Goal: Information Seeking & Learning: Learn about a topic

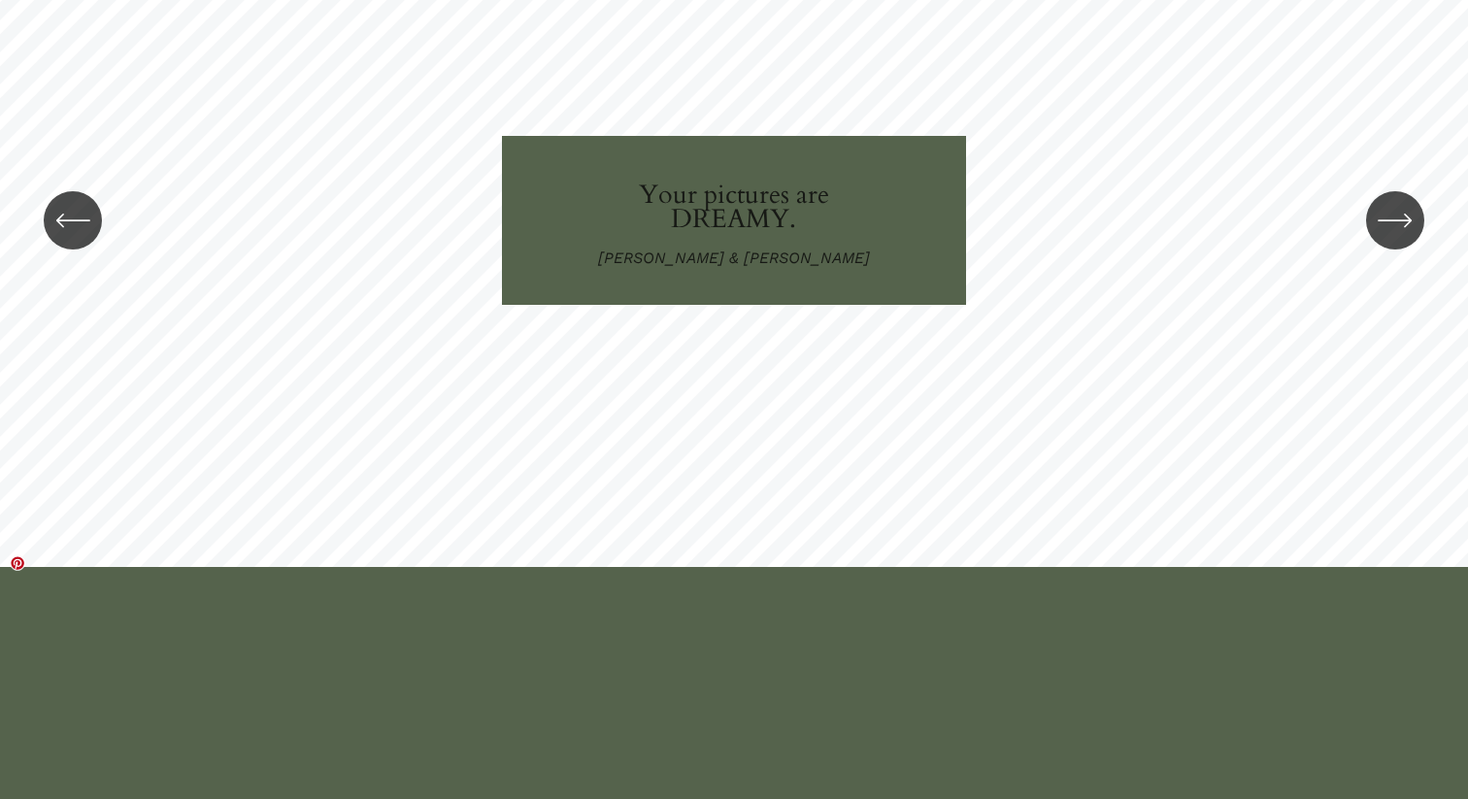
scroll to position [3137, 0]
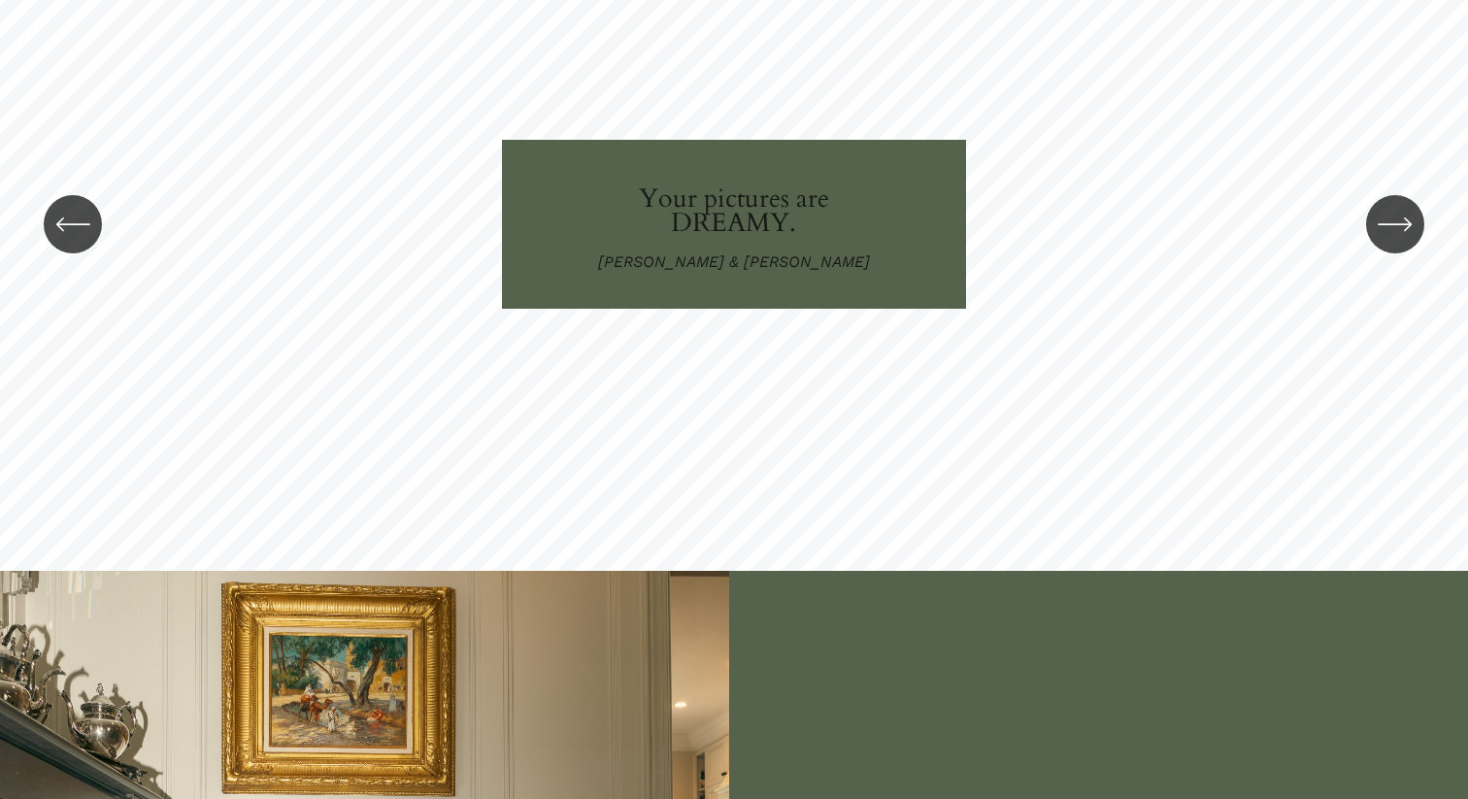
click at [1405, 207] on icon "\a \a \a Next\a \a" at bounding box center [1394, 224] width 35 height 35
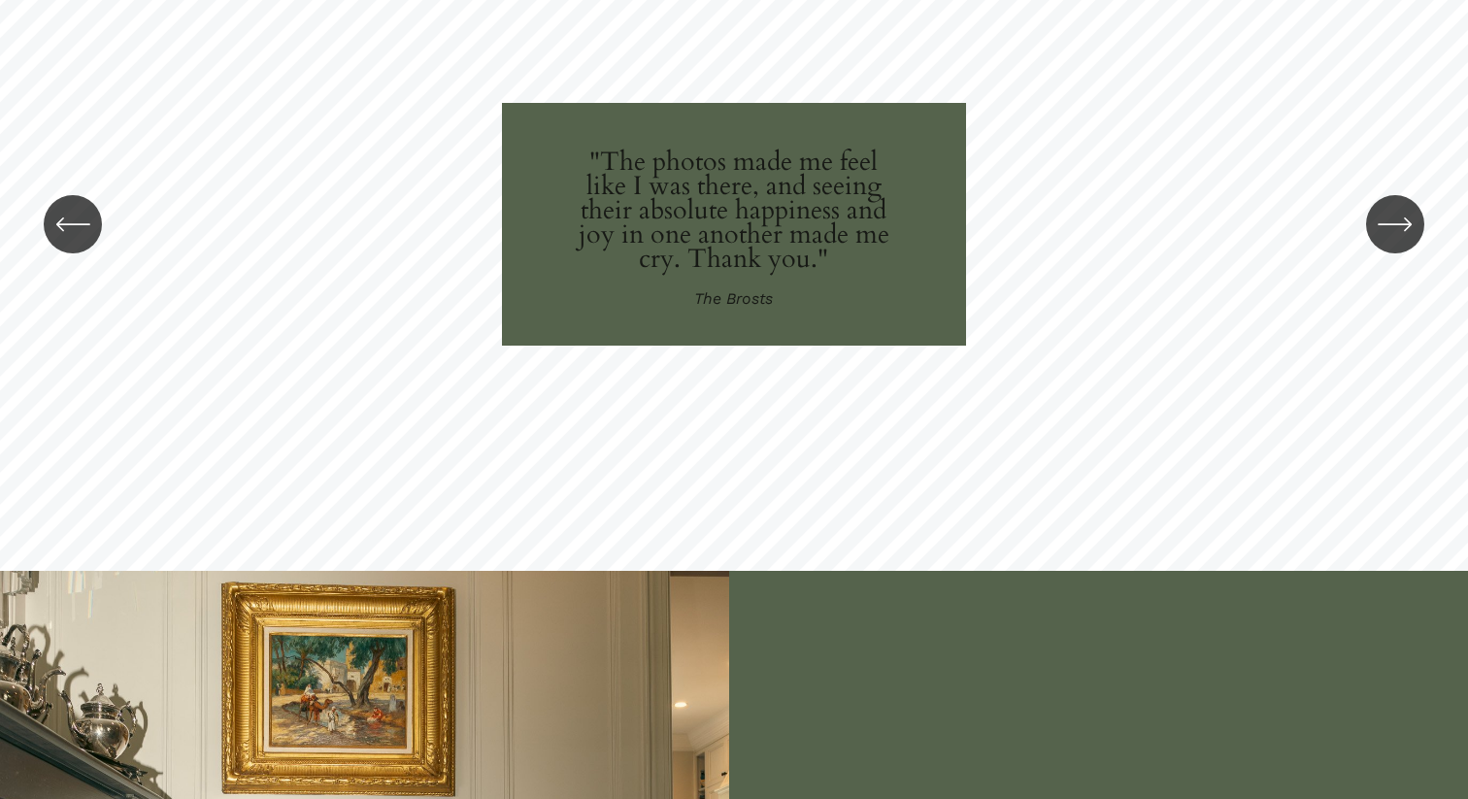
click at [1405, 207] on icon "\a \a \a Next\a \a" at bounding box center [1394, 224] width 35 height 35
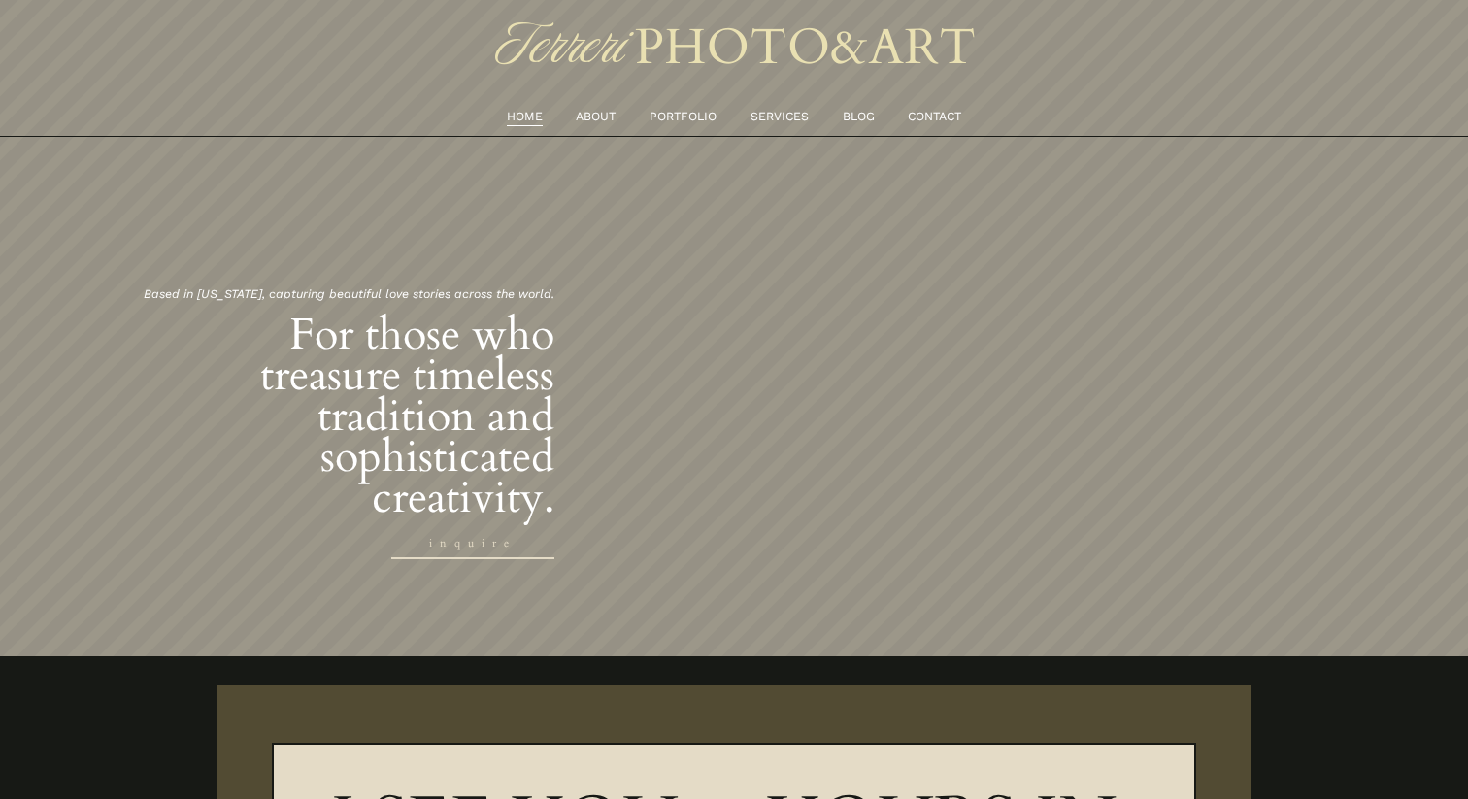
scroll to position [0, 0]
click at [703, 120] on link "PORTFOLIO" at bounding box center [682, 117] width 67 height 20
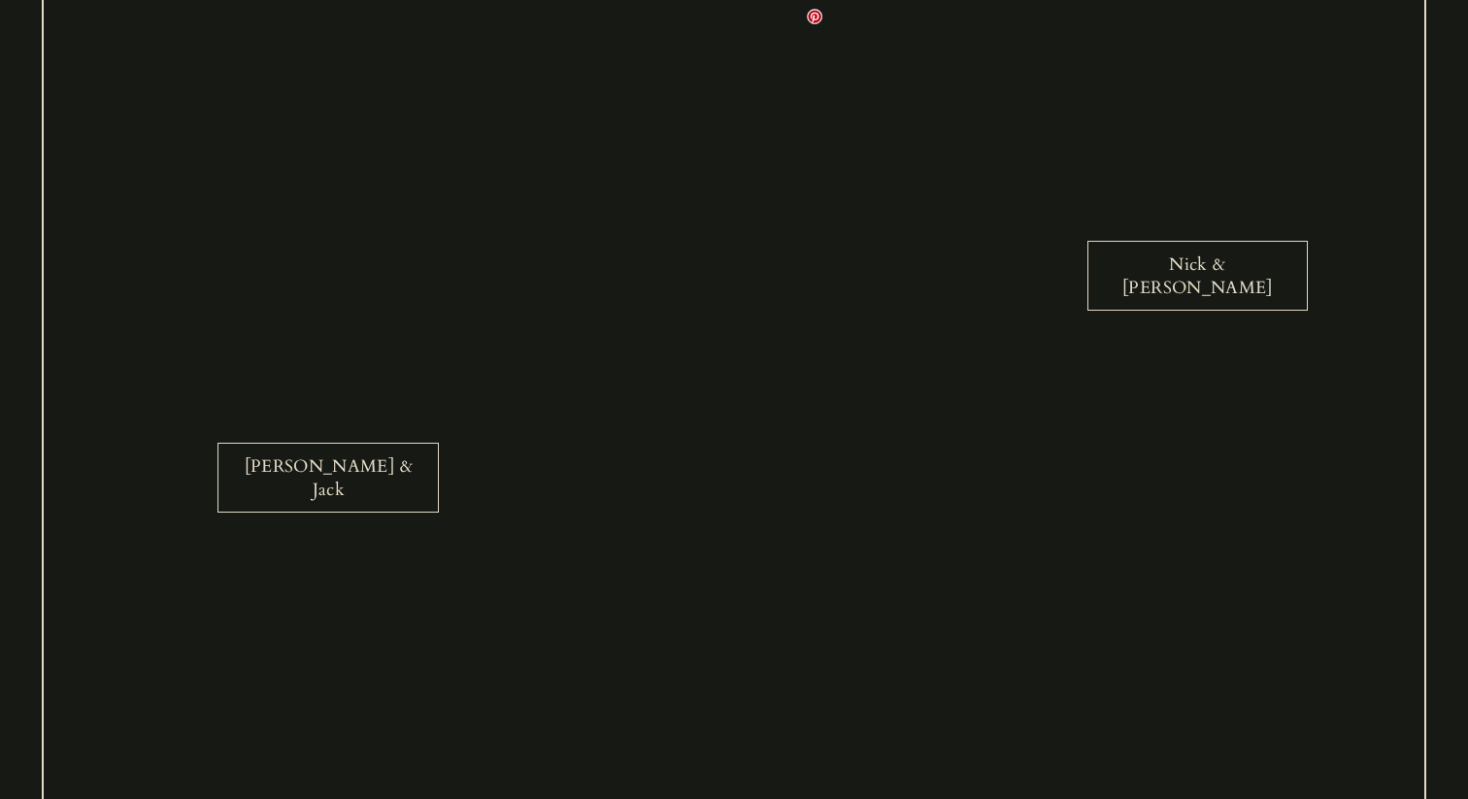
scroll to position [3586, 0]
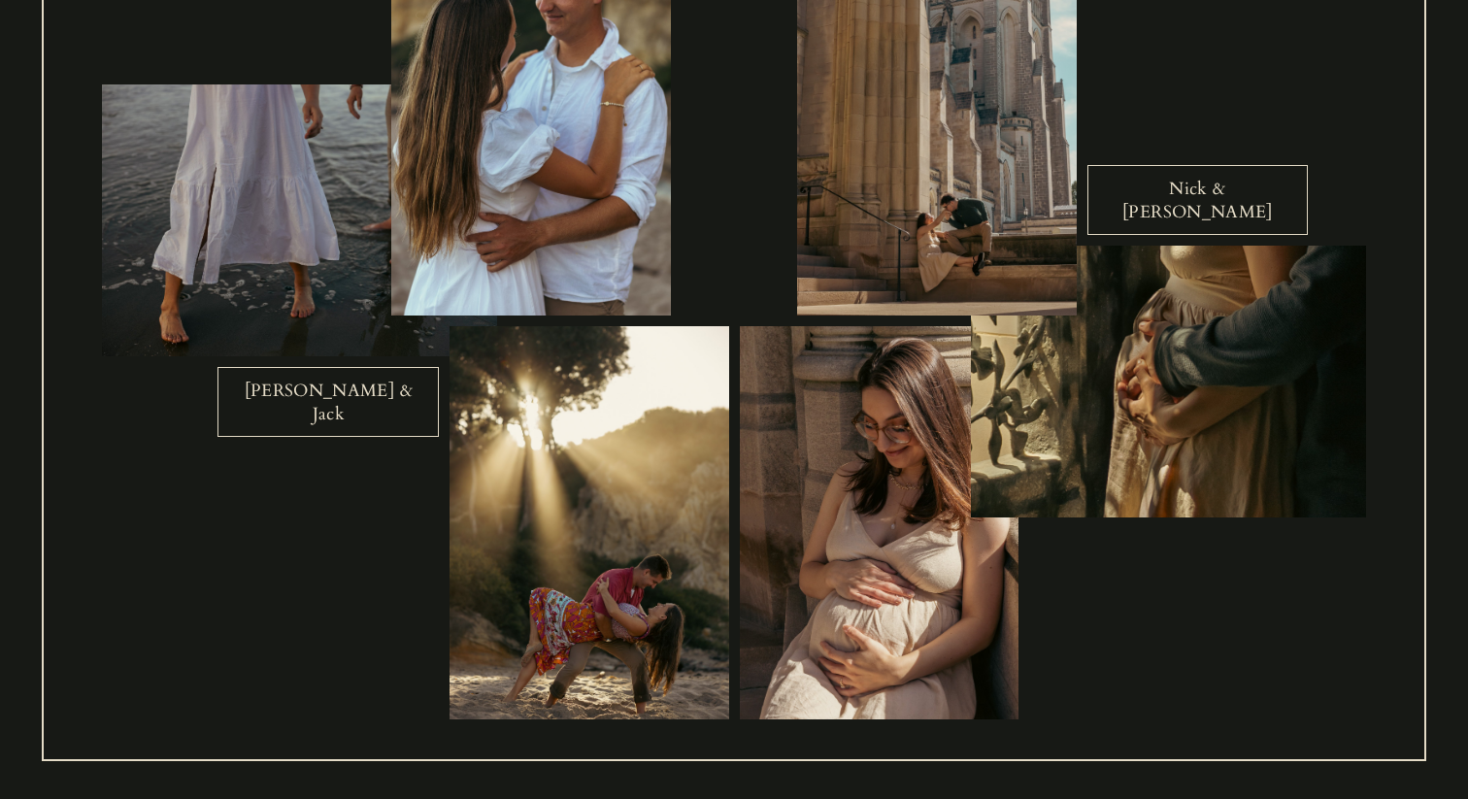
click at [1214, 192] on link "Nick & Katya" at bounding box center [1197, 200] width 221 height 70
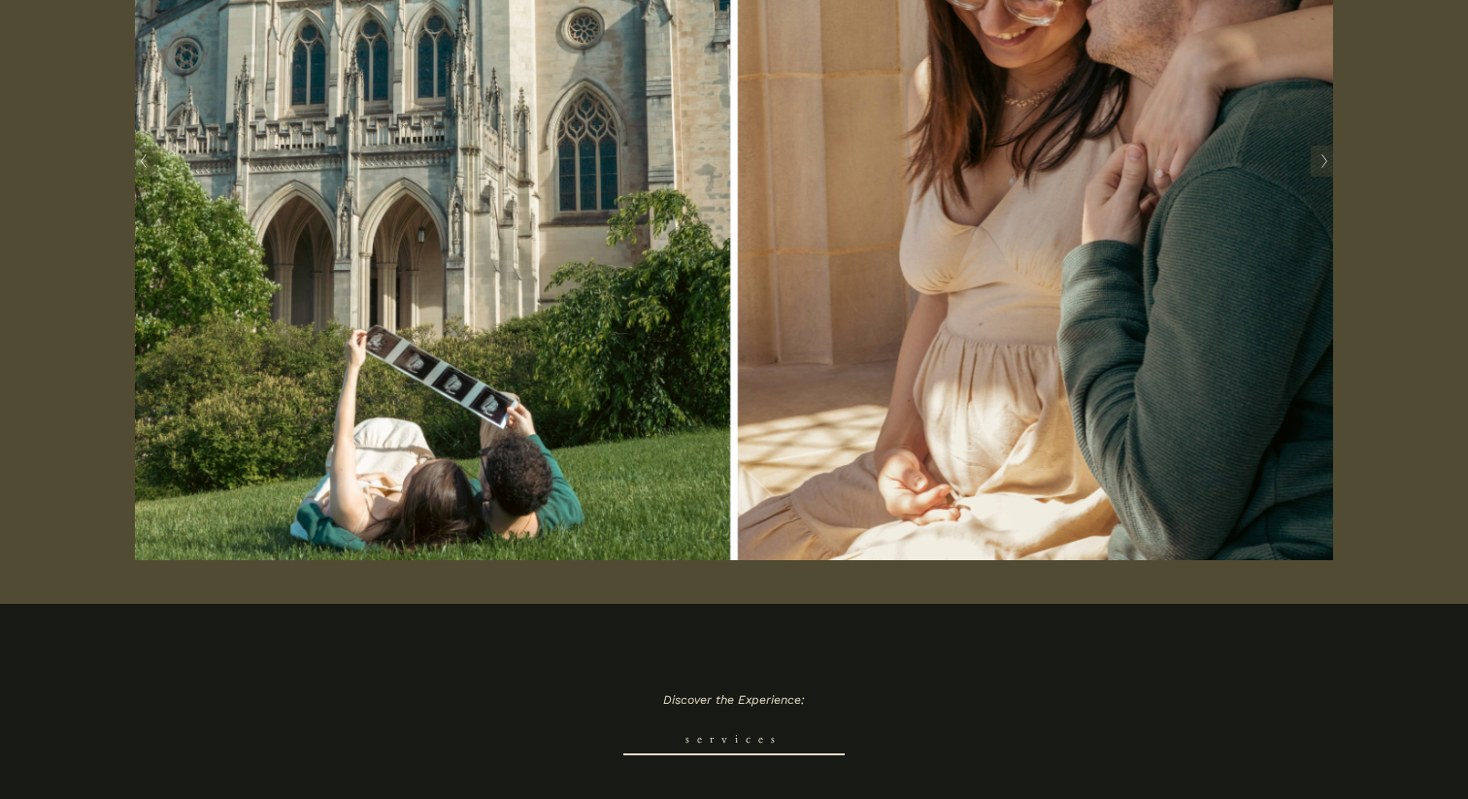
scroll to position [653, 0]
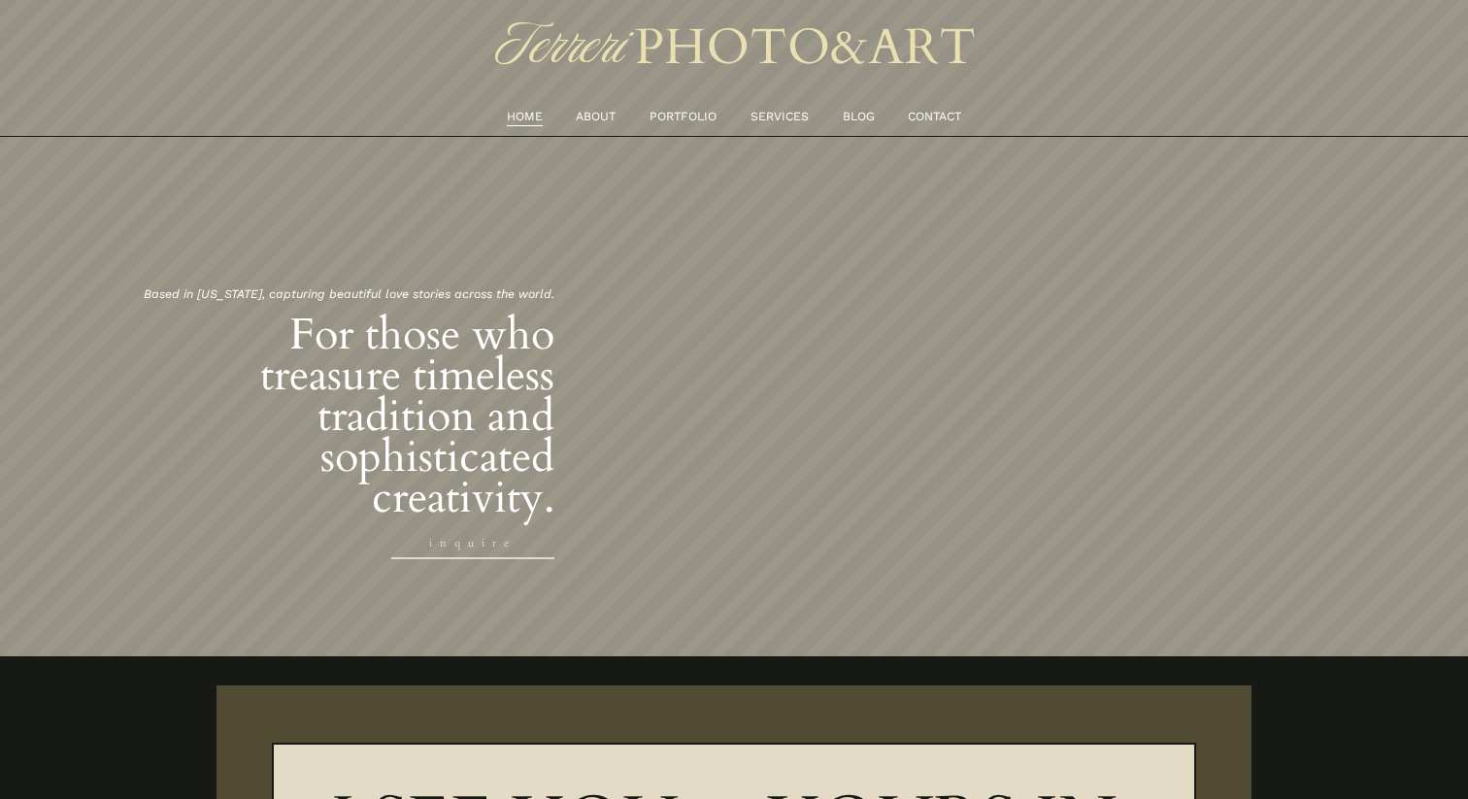
click at [698, 116] on link "PORTFOLIO" at bounding box center [682, 117] width 67 height 20
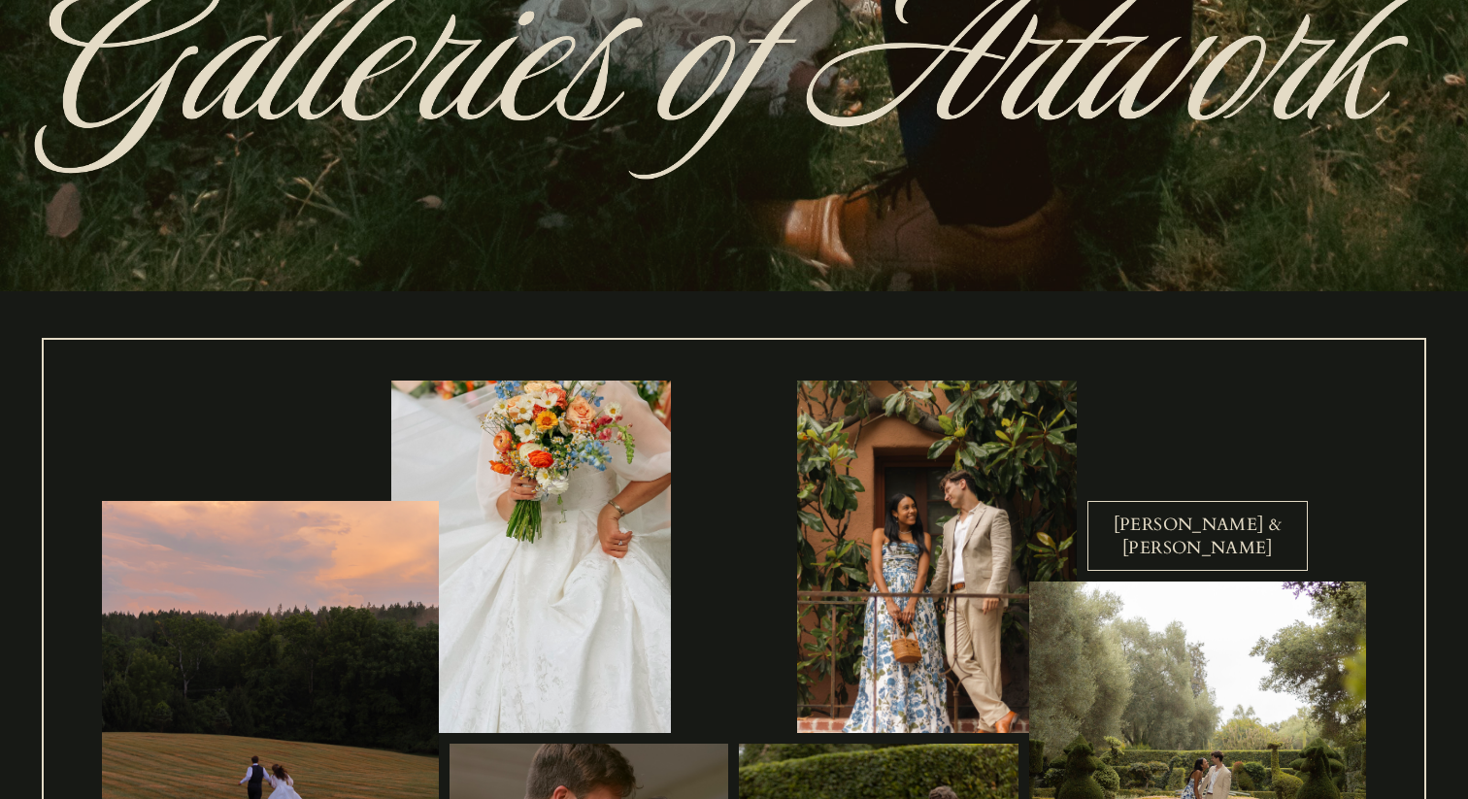
scroll to position [666, 0]
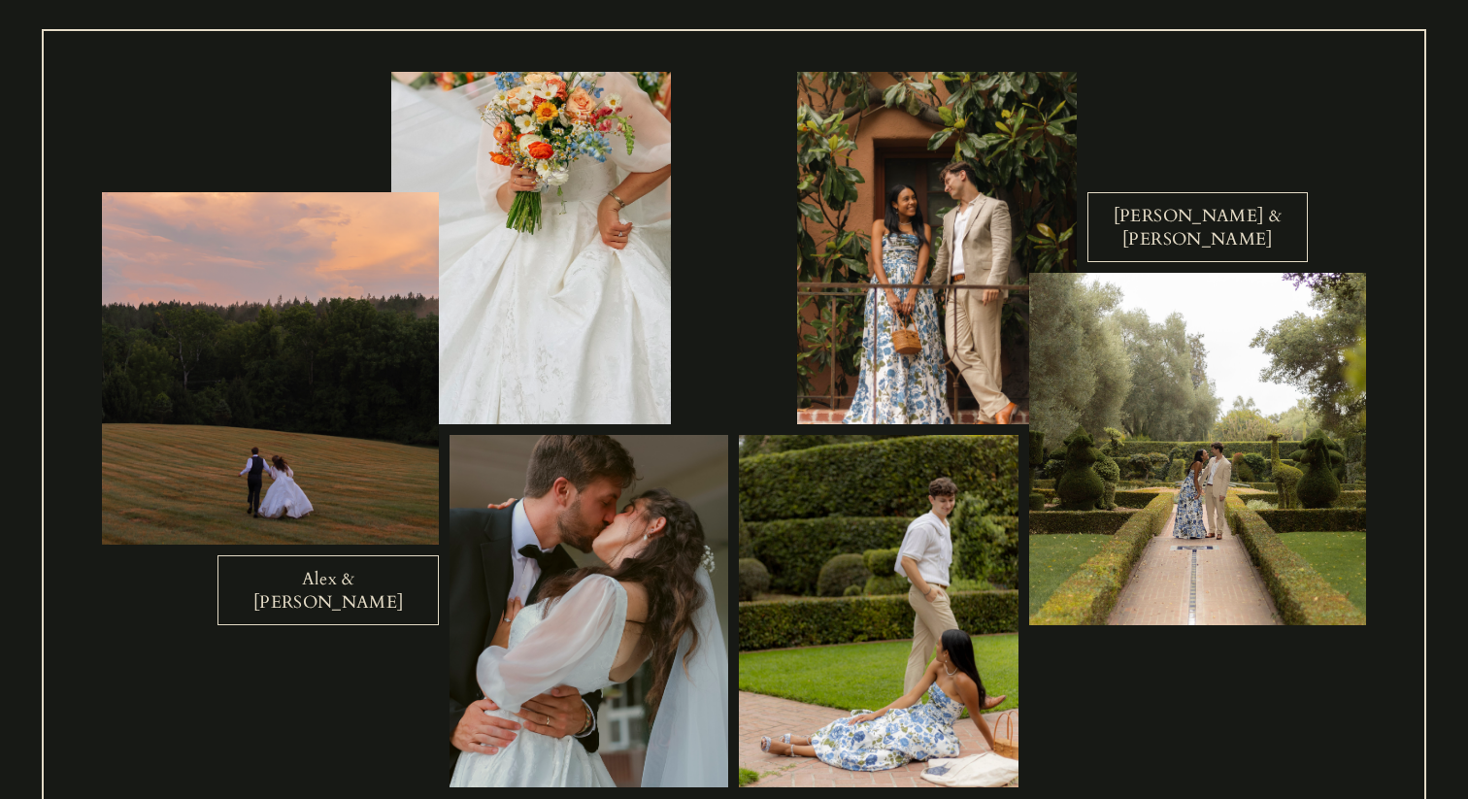
click at [1173, 231] on link "Mitchell & Kristina" at bounding box center [1197, 227] width 221 height 70
click at [354, 614] on link "Alex & Kathryn" at bounding box center [327, 590] width 221 height 70
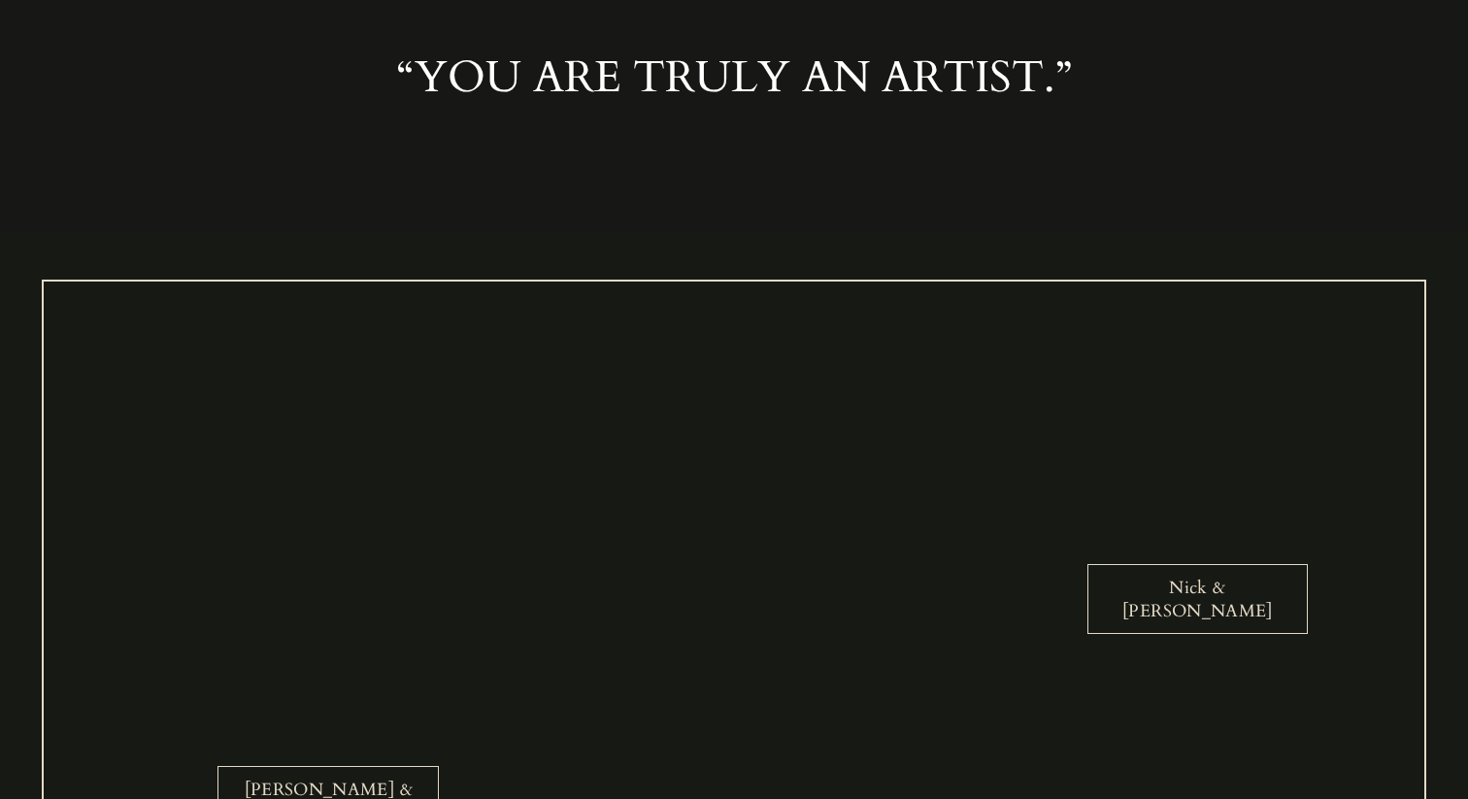
scroll to position [3337, 0]
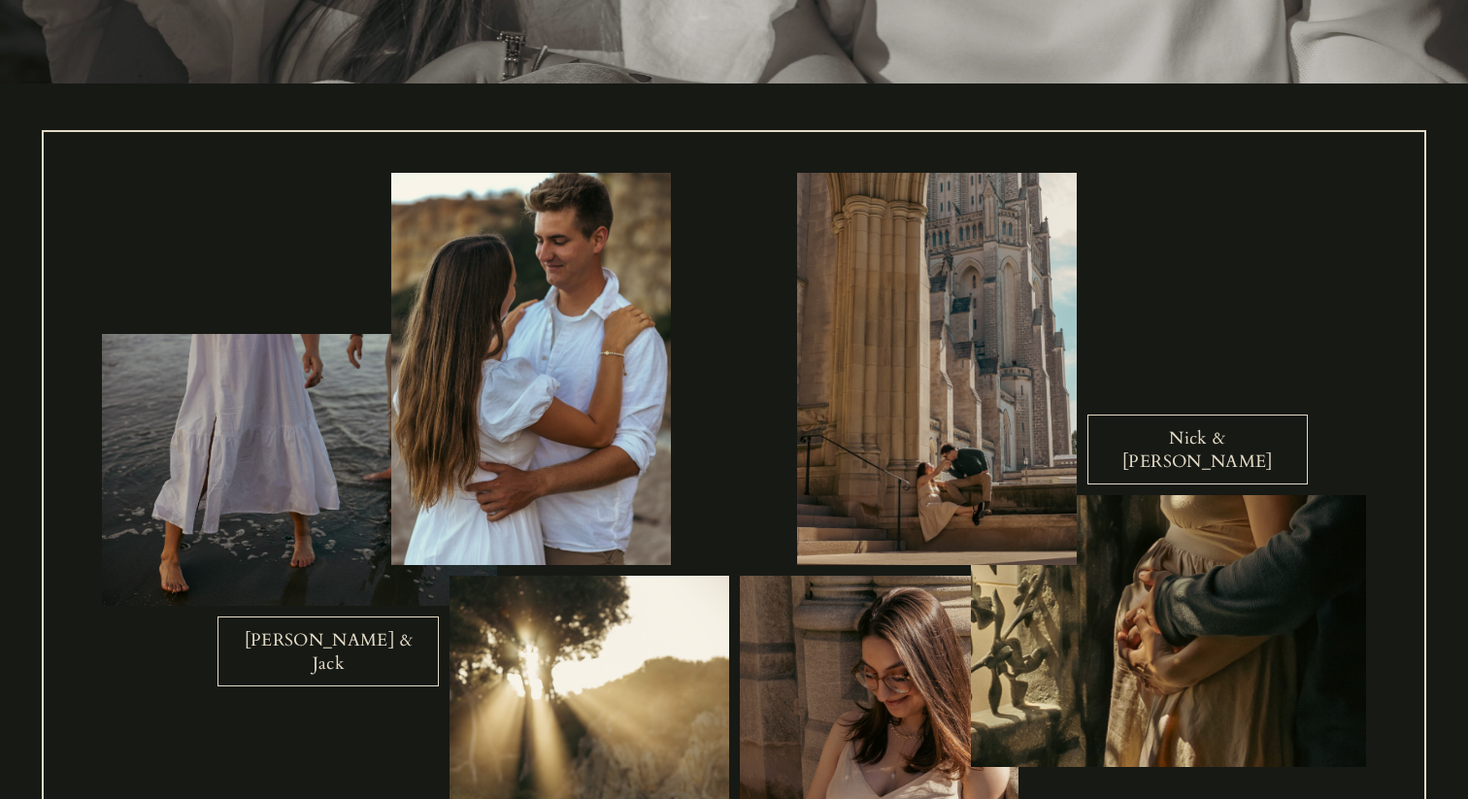
click at [1188, 452] on link "Nick & Katya" at bounding box center [1197, 449] width 221 height 70
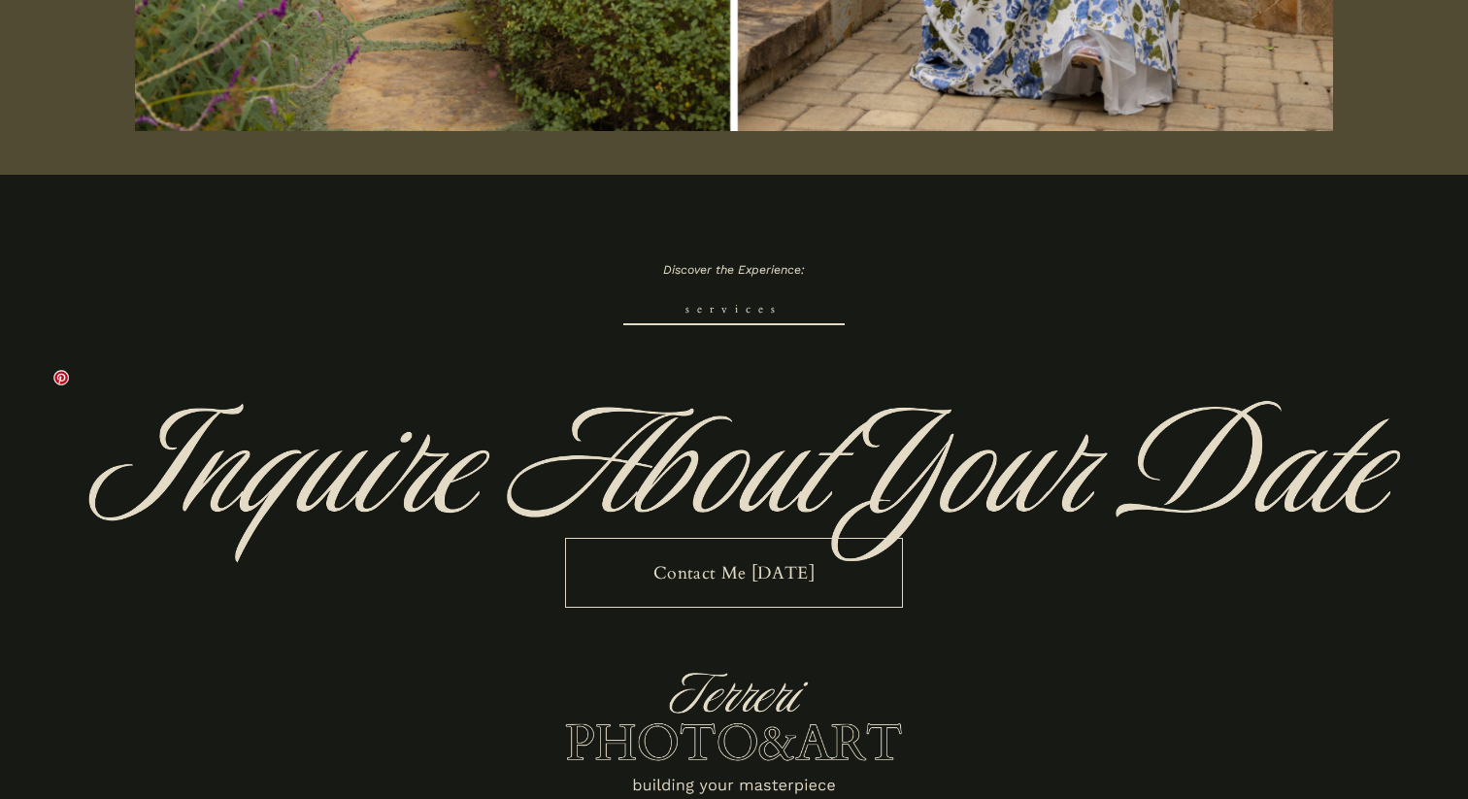
scroll to position [618, 0]
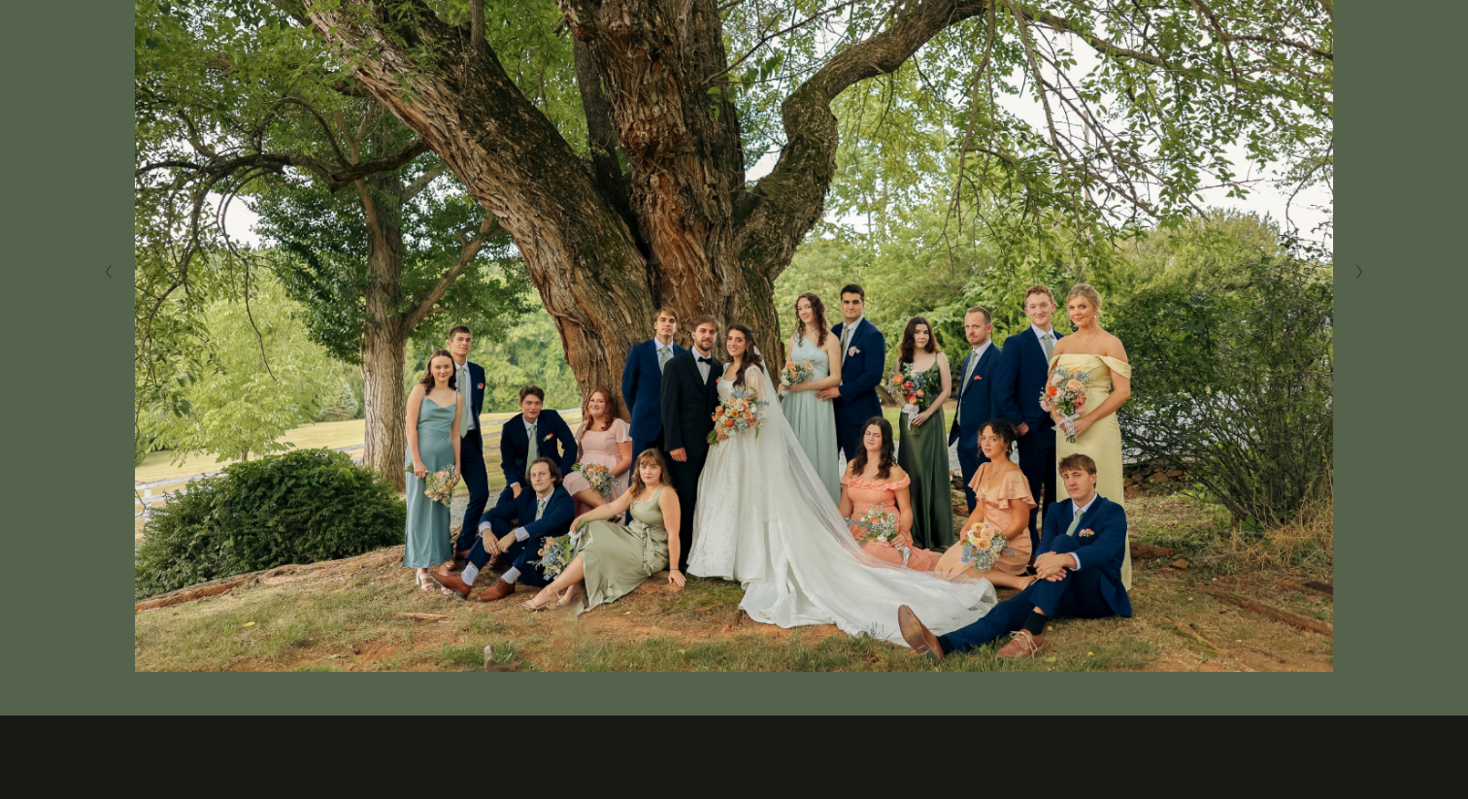
scroll to position [512, 0]
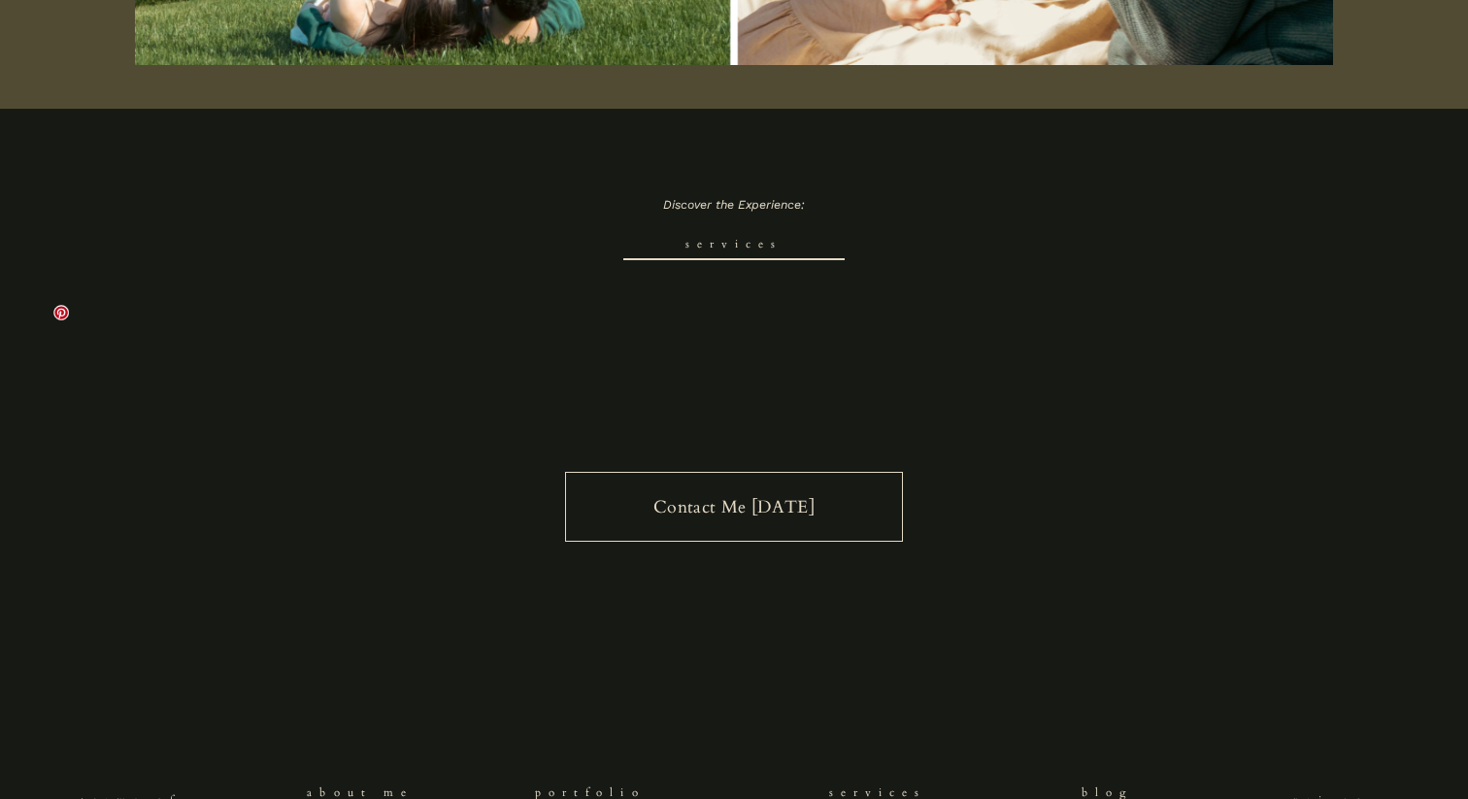
scroll to position [805, 0]
